Goal: Navigation & Orientation: Find specific page/section

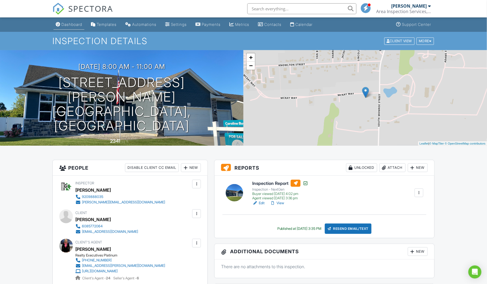
click at [69, 23] on div "Dashboard" at bounding box center [71, 24] width 21 height 5
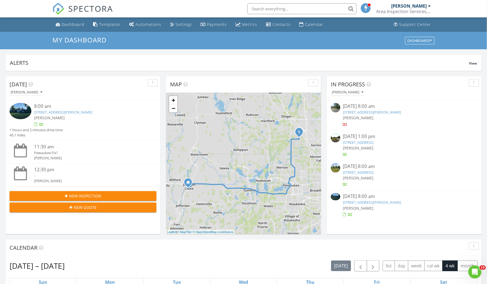
click at [61, 114] on link "1788 Woodsfield Dr, Richfield, WI 53076" at bounding box center [63, 112] width 58 height 5
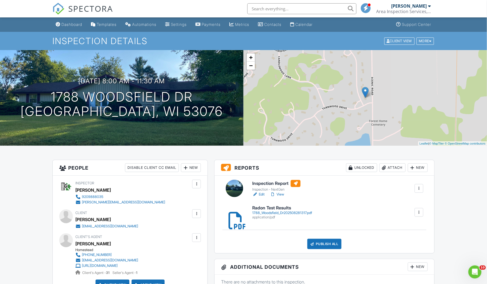
click at [281, 194] on link "View" at bounding box center [277, 194] width 14 height 5
